Goal: Navigation & Orientation: Find specific page/section

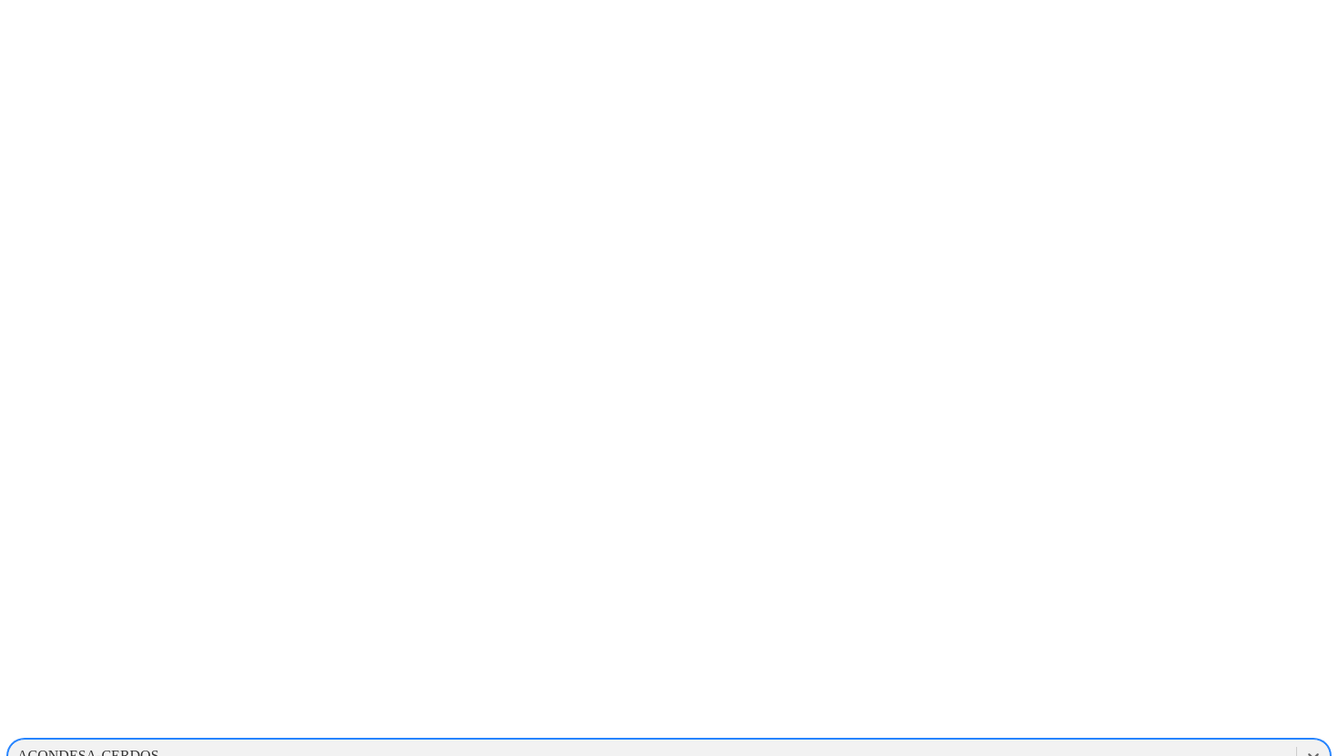
scroll to position [472, 0]
click at [1304, 747] on icon at bounding box center [1313, 756] width 18 height 18
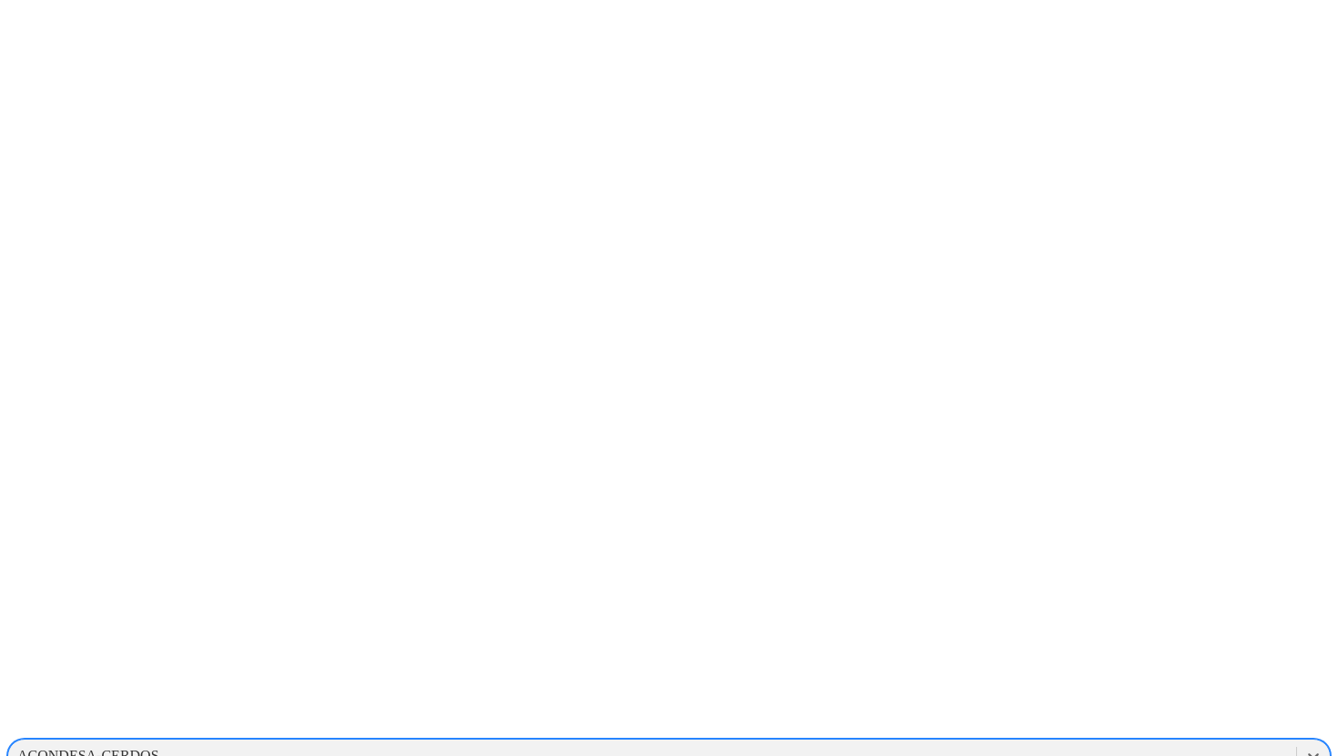
click at [1095, 714] on div "ELRINCON" at bounding box center [669, 729] width 1324 height 31
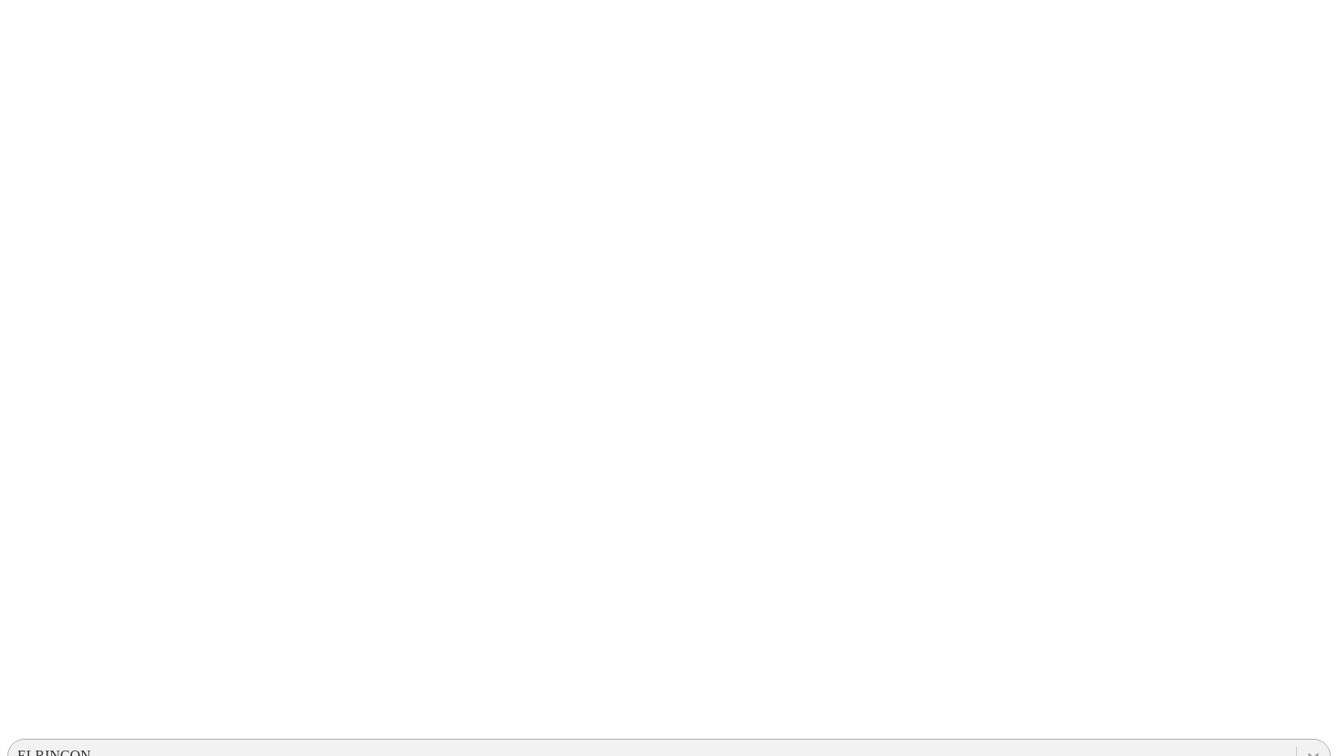
click at [1304, 747] on icon at bounding box center [1313, 756] width 18 height 18
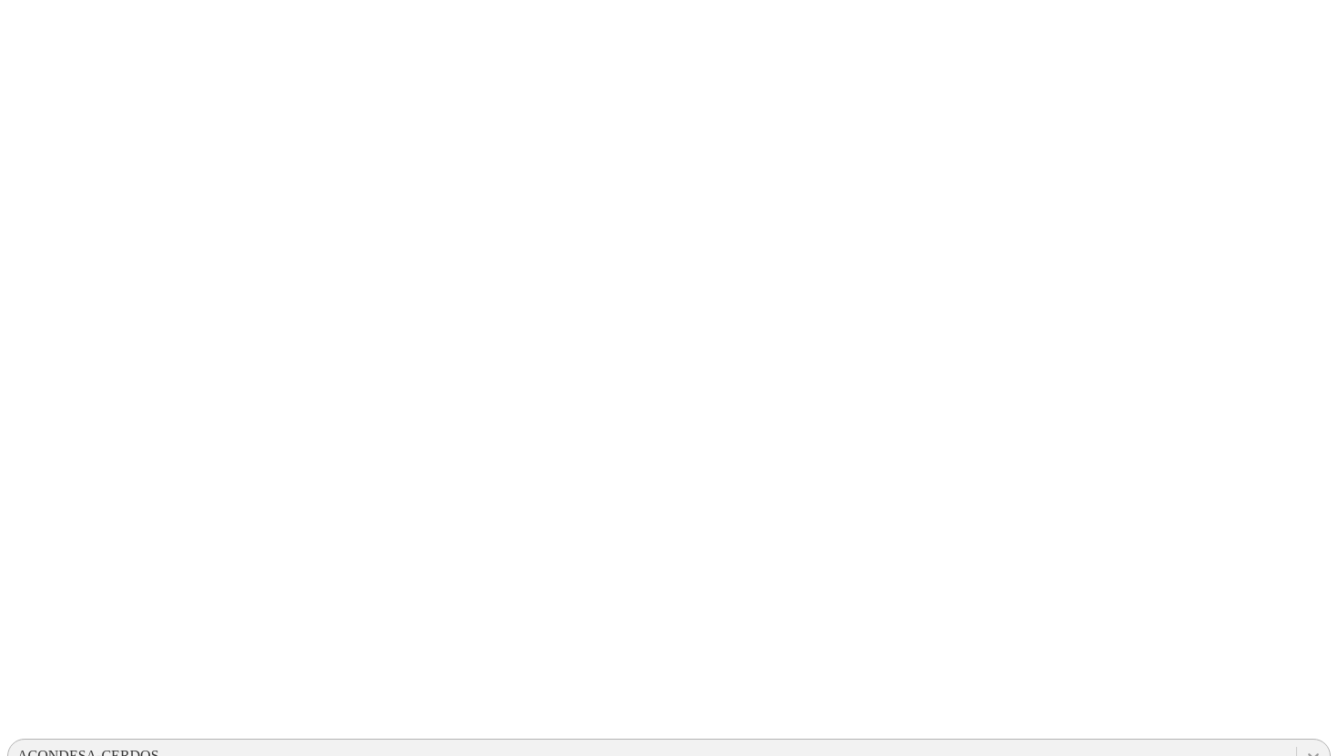
click at [1304, 747] on icon at bounding box center [1313, 756] width 18 height 18
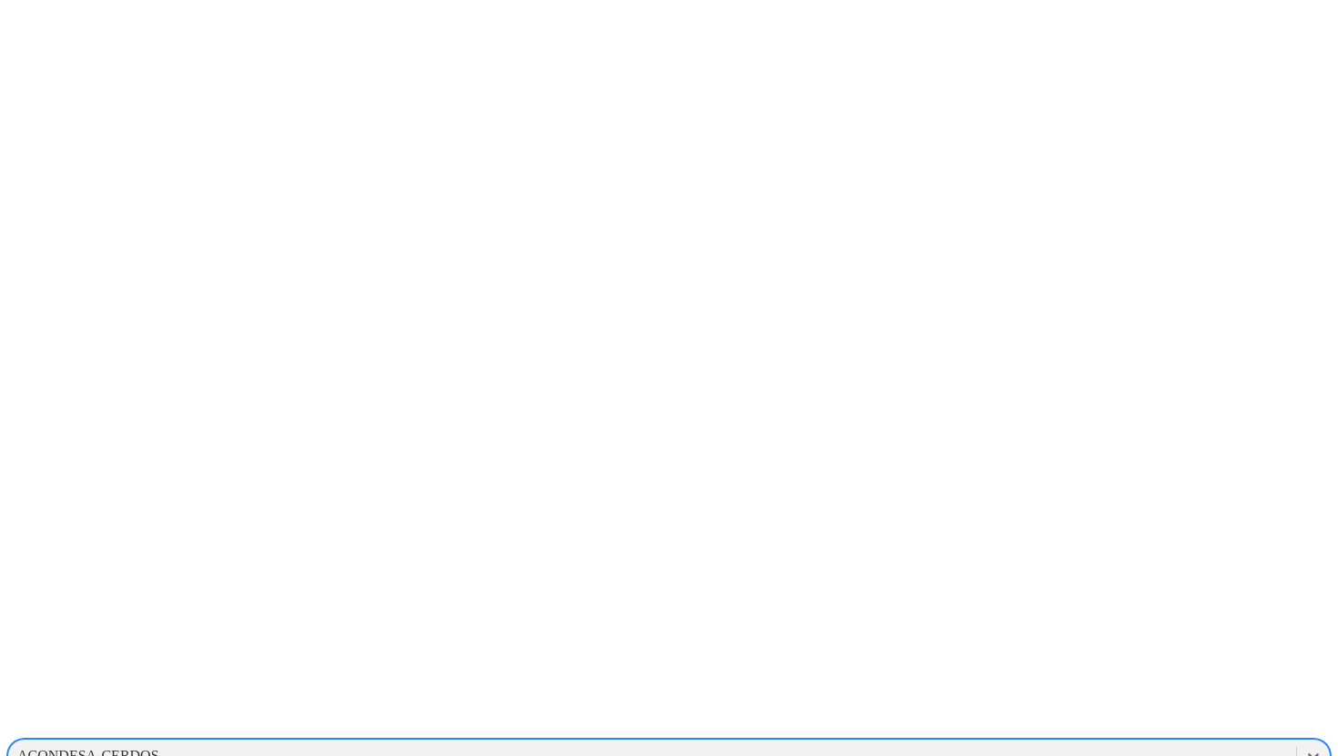
scroll to position [415, 0]
click at [1297, 740] on div at bounding box center [1313, 756] width 33 height 33
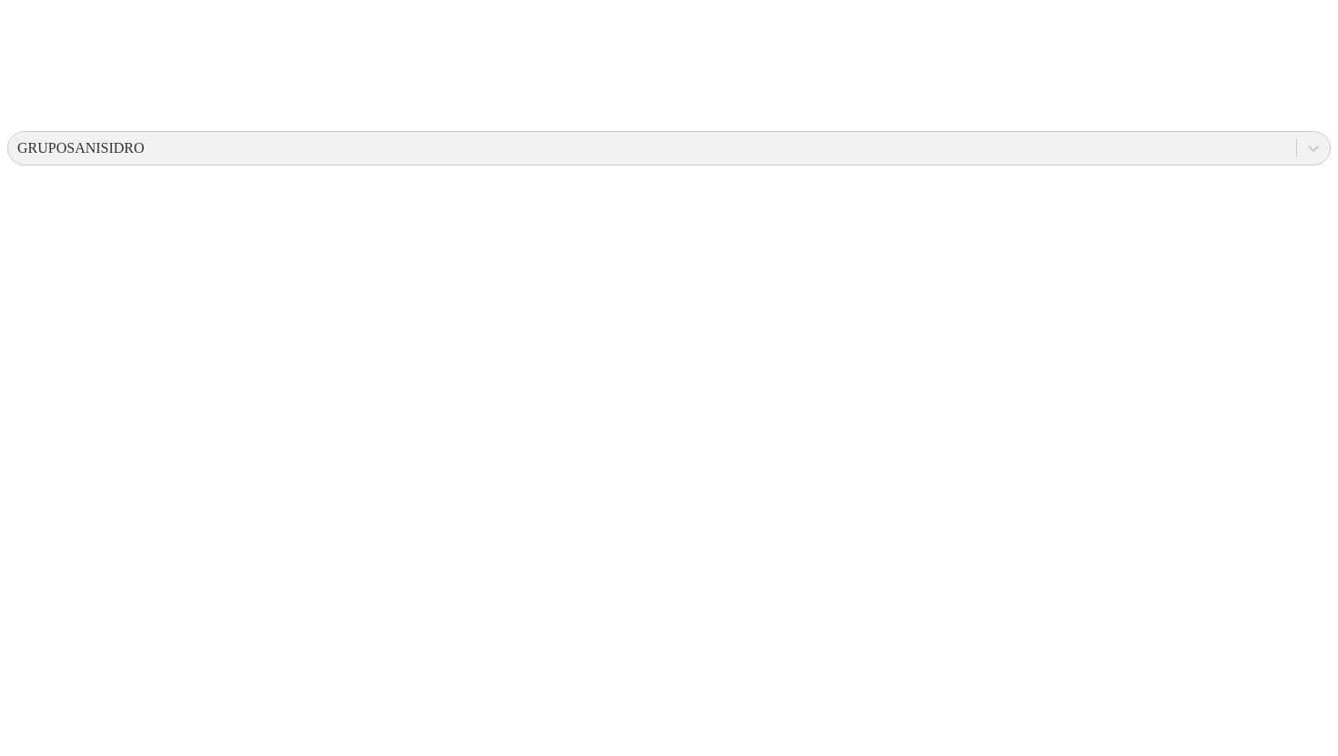
scroll to position [70, 0]
